Goal: Task Accomplishment & Management: Use online tool/utility

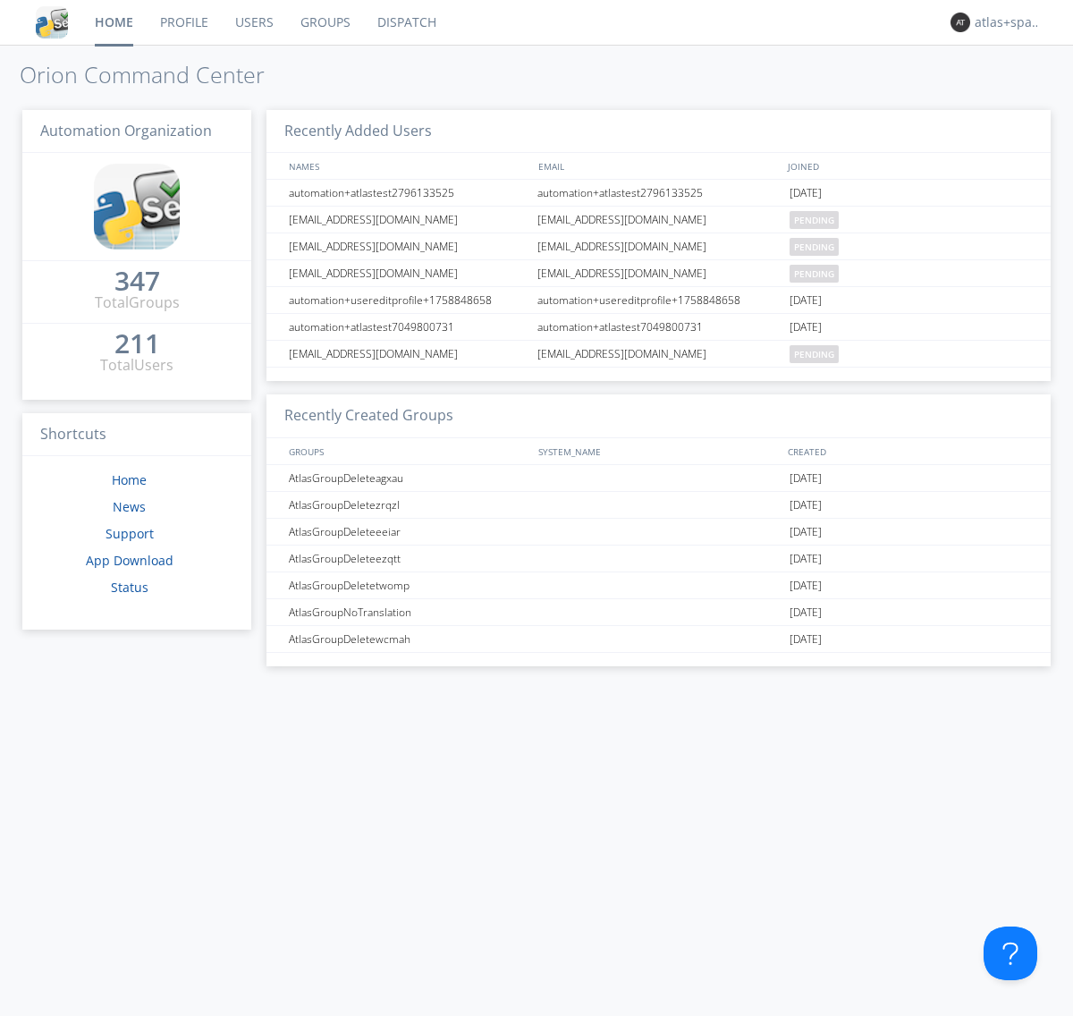
click at [405, 22] on link "Dispatch" at bounding box center [407, 22] width 86 height 45
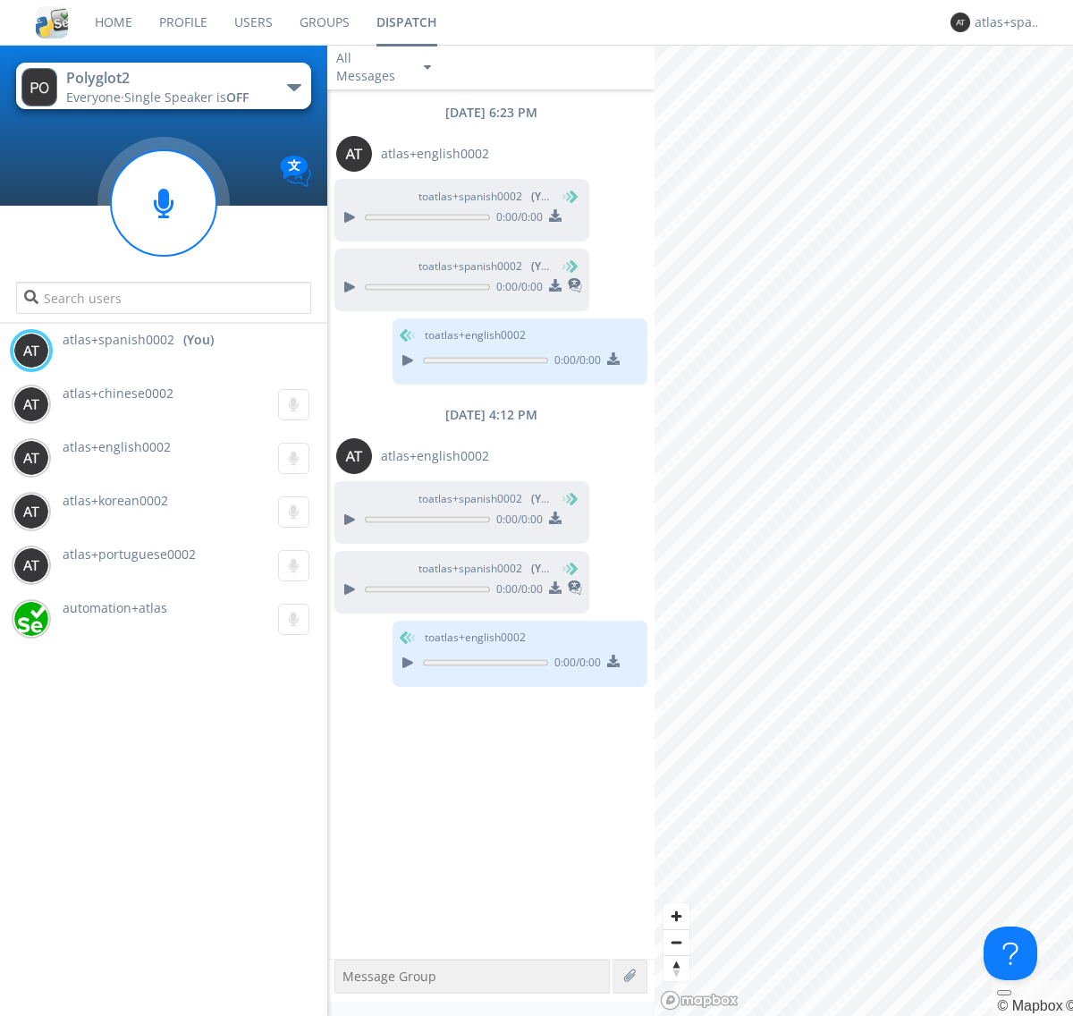
click at [293, 87] on div "button" at bounding box center [294, 87] width 14 height 7
click at [0, 0] on span "Polyglot3" at bounding box center [0, 0] width 0 height 0
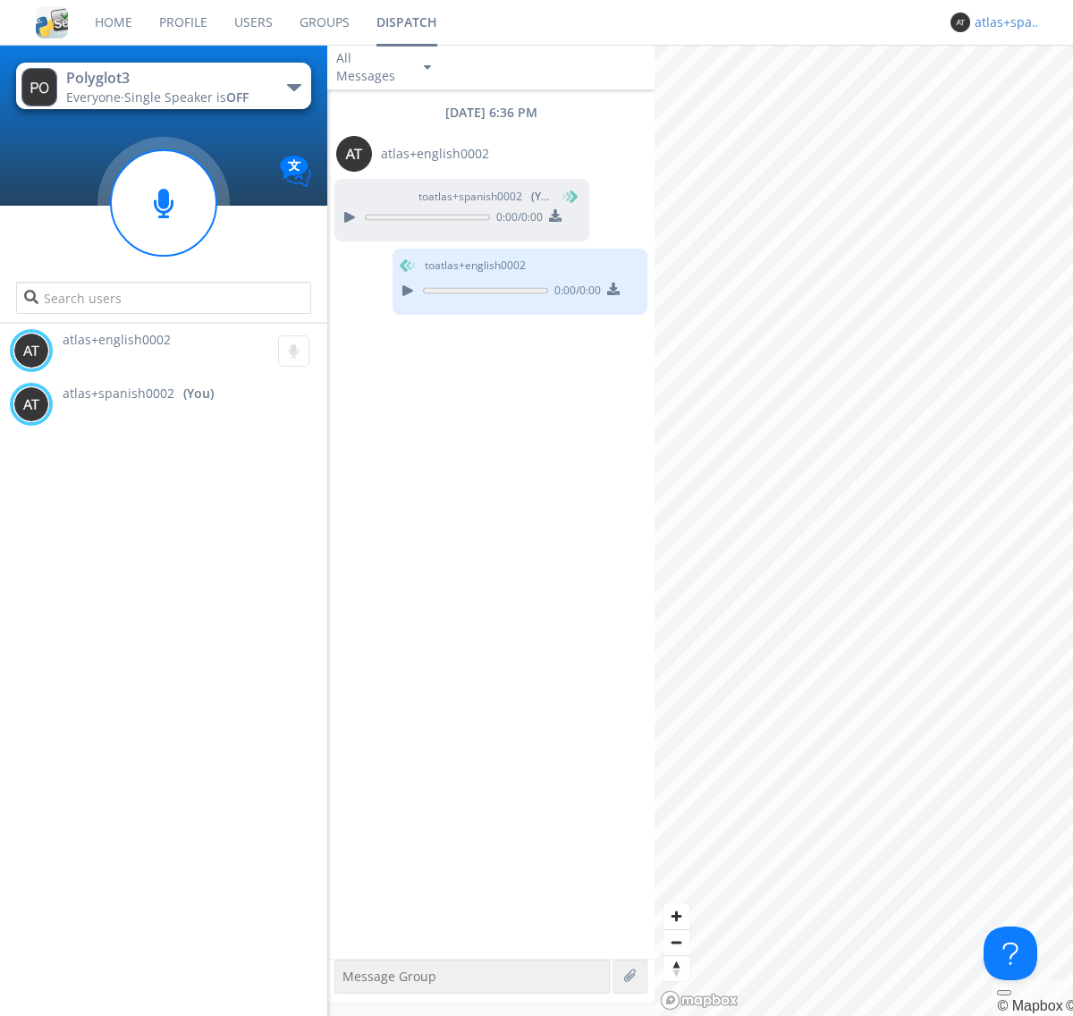
click at [1003, 22] on div "atlas+spanish0002" at bounding box center [1008, 22] width 67 height 18
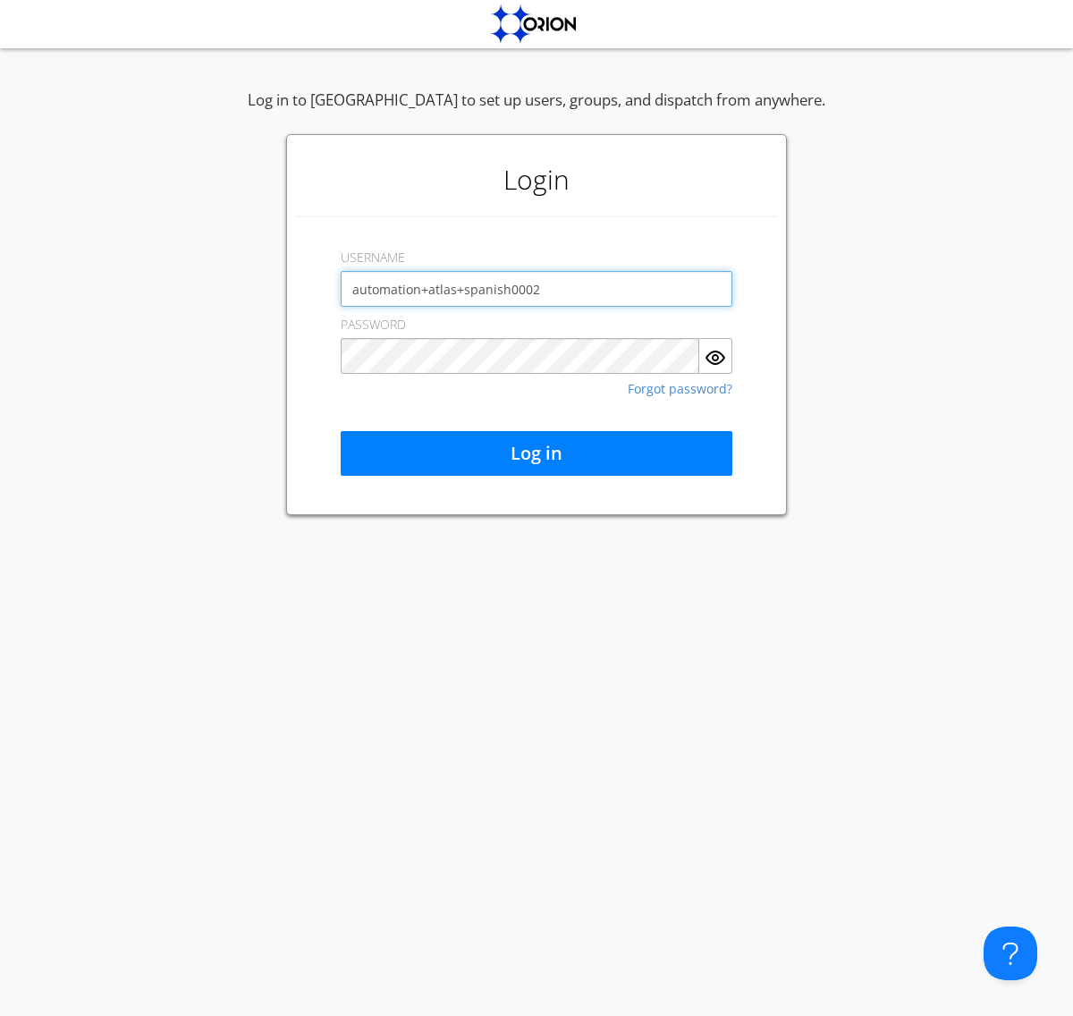
type input "automation+atlas+spanish0002"
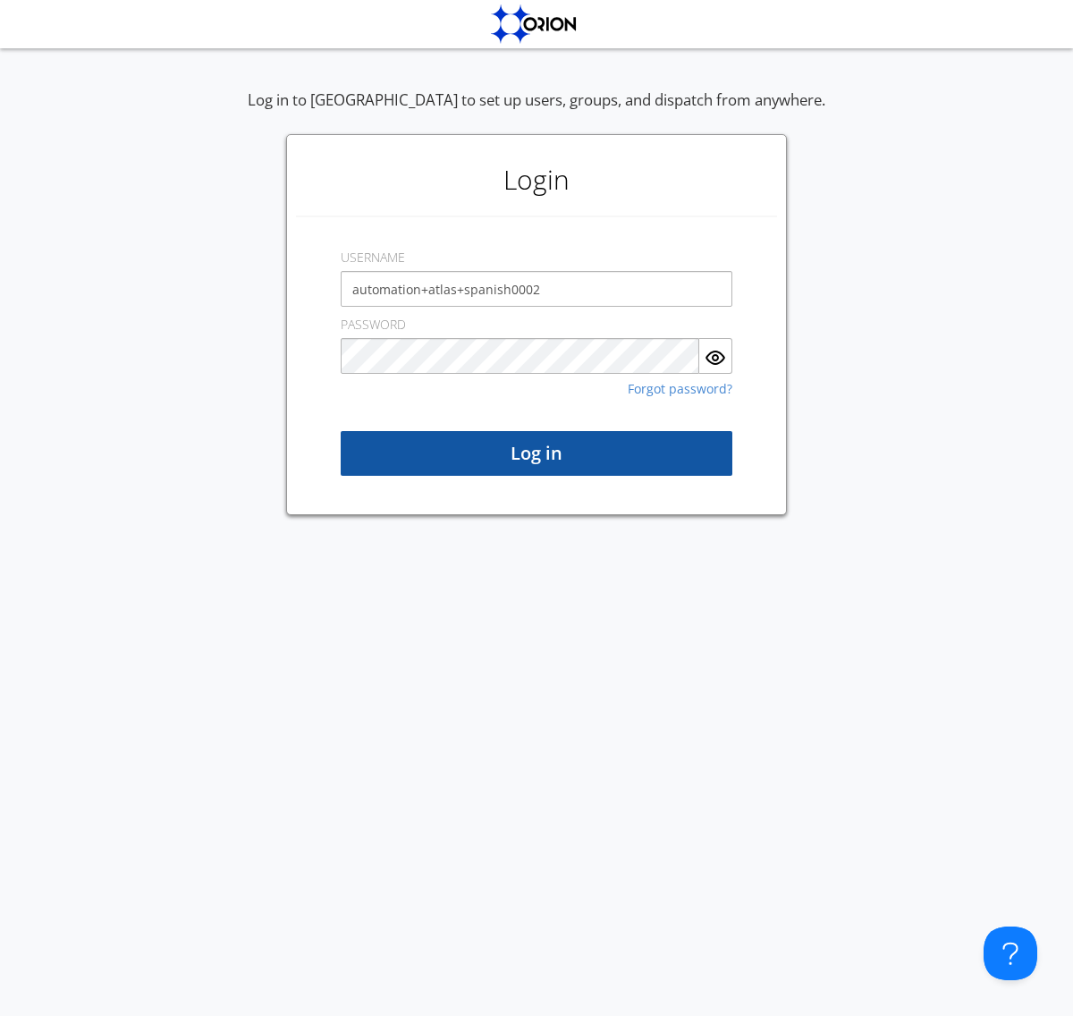
click at [536, 453] on button "Log in" at bounding box center [537, 453] width 392 height 45
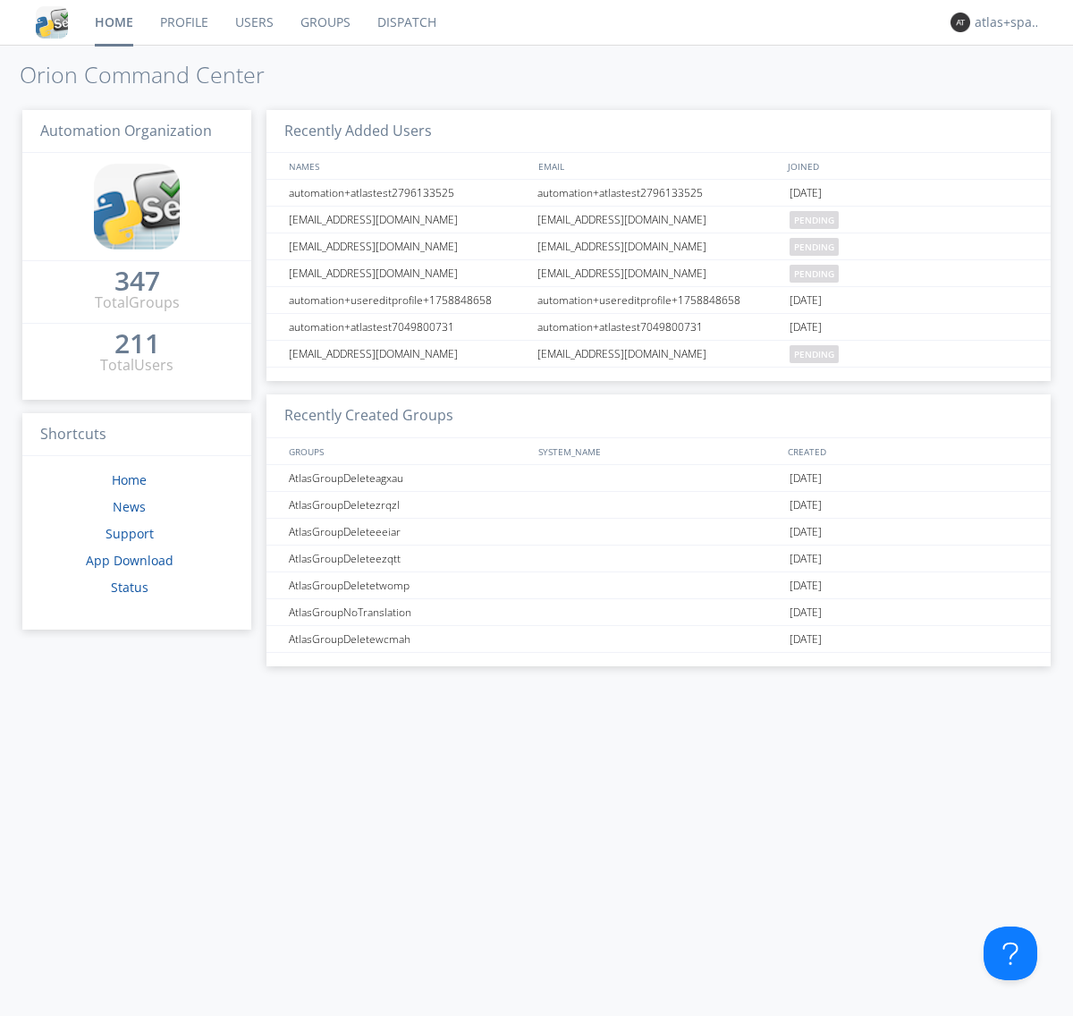
click at [405, 22] on link "Dispatch" at bounding box center [407, 22] width 86 height 45
